Goal: Navigation & Orientation: Find specific page/section

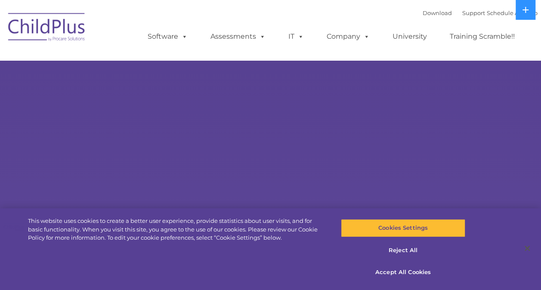
select select "MEDIUM"
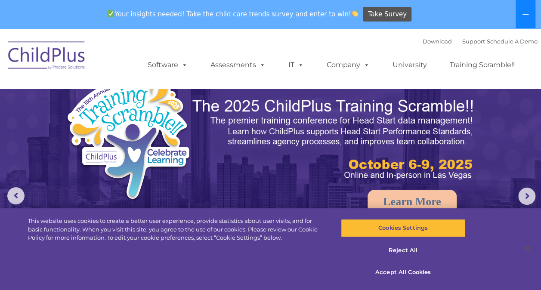
click at [531, 16] on button at bounding box center [526, 14] width 20 height 28
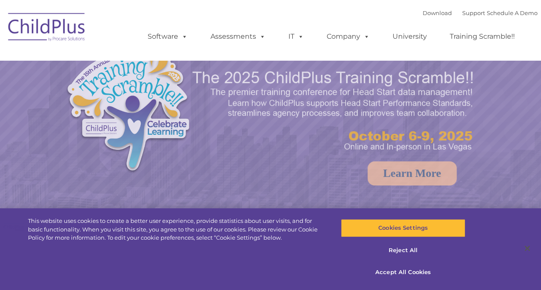
select select "MEDIUM"
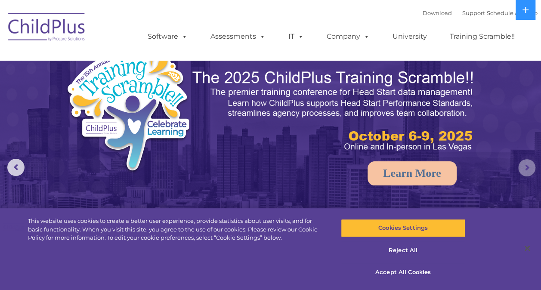
click at [526, 171] on rs-arrow at bounding box center [527, 167] width 17 height 17
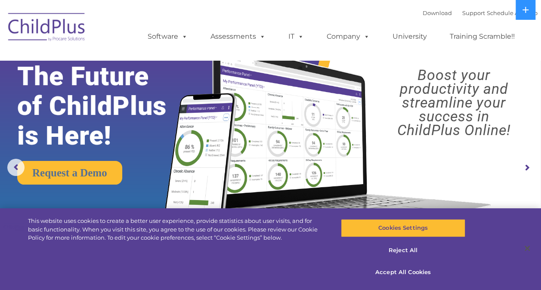
click at [522, 166] on rs-arrow at bounding box center [527, 167] width 17 height 17
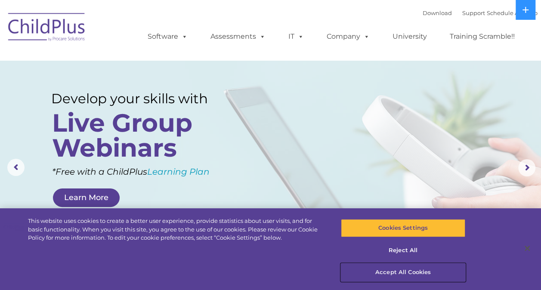
click at [400, 269] on button "Accept All Cookies" at bounding box center [403, 273] width 124 height 18
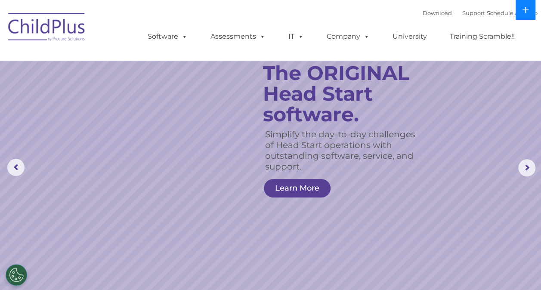
click at [526, 6] on icon at bounding box center [526, 9] width 7 height 7
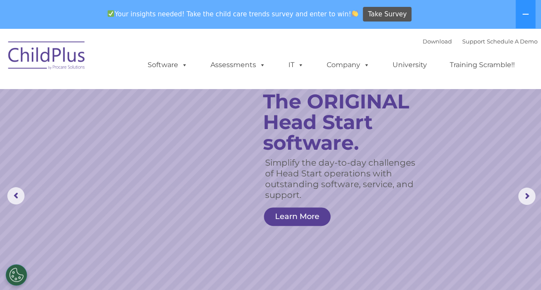
click at [485, 184] on rs-slide "Simplify the day-to-day challenges of Head Start operations with outstanding so…" at bounding box center [270, 196] width 541 height 336
click at [61, 57] on img at bounding box center [47, 56] width 86 height 43
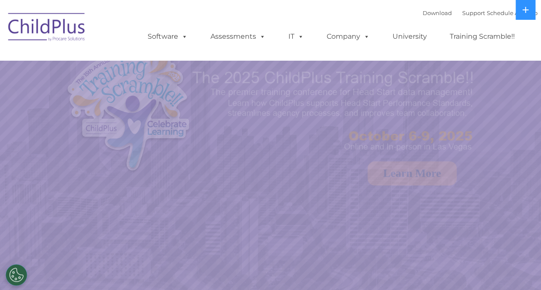
select select "MEDIUM"
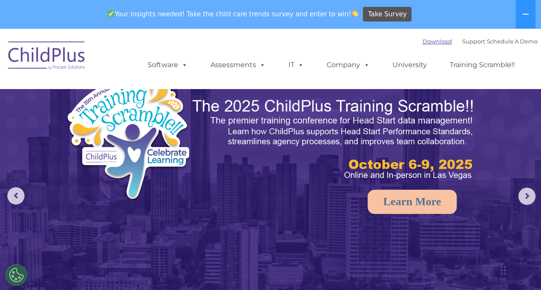
click at [433, 42] on link "Download" at bounding box center [437, 41] width 29 height 7
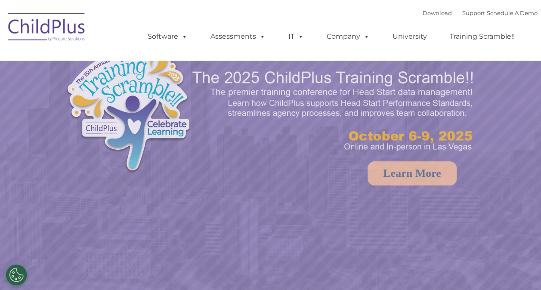
select select "MEDIUM"
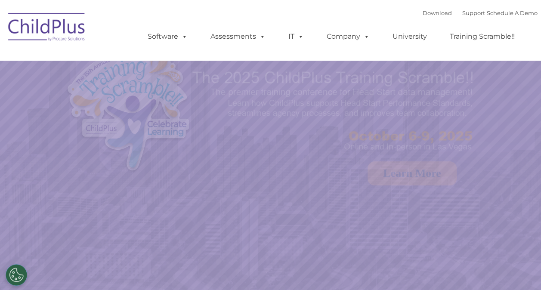
select select "MEDIUM"
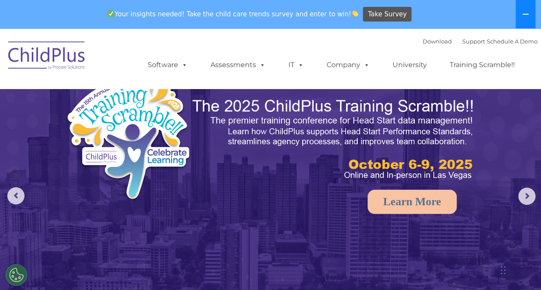
click at [528, 12] on icon at bounding box center [526, 14] width 7 height 7
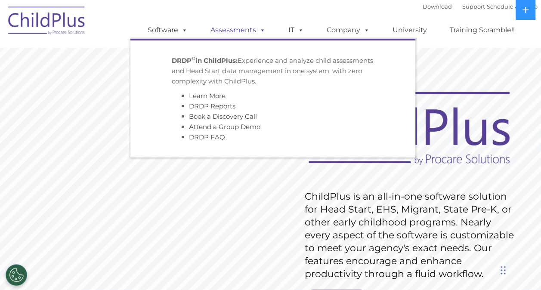
click at [244, 27] on link "Assessments" at bounding box center [238, 30] width 72 height 17
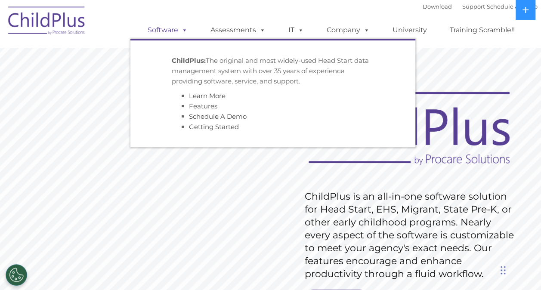
click at [161, 37] on link "Software" at bounding box center [167, 30] width 57 height 17
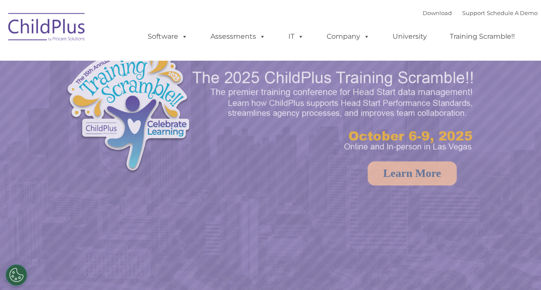
select select "MEDIUM"
